Goal: Transaction & Acquisition: Purchase product/service

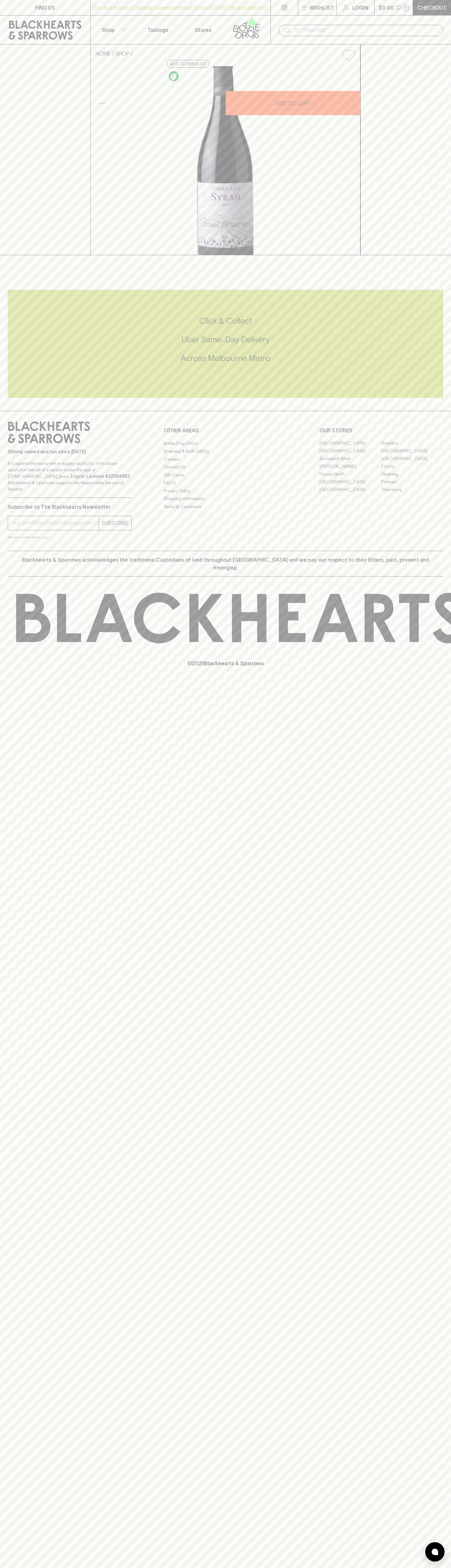
click at [449, 30] on div "​" at bounding box center [361, 30] width 181 height 29
click at [432, 1241] on div "FIND US | No Bad Bottles | Sibling Owned and Run Since 2006 | No Bad Bottles | …" at bounding box center [225, 784] width 451 height 1568
click at [28, 1568] on html "FIND US | No Bad Bottles | Sibling Owned and Run Since 2006 | No Bad Bottles | …" at bounding box center [225, 784] width 451 height 1568
click at [8, 87] on div "HOME SHOP Verset A + E Syrah 2022 $71.00 Add to wishlist 10% discount when purc…" at bounding box center [225, 150] width 451 height 211
